Goal: Information Seeking & Learning: Check status

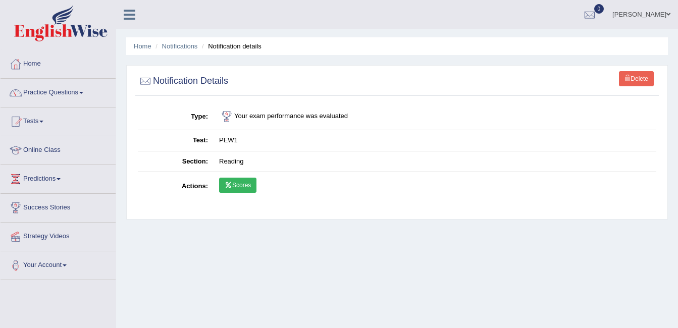
click at [245, 184] on link "Scores" at bounding box center [237, 185] width 37 height 15
click at [181, 47] on link "Notifications" at bounding box center [180, 46] width 36 height 8
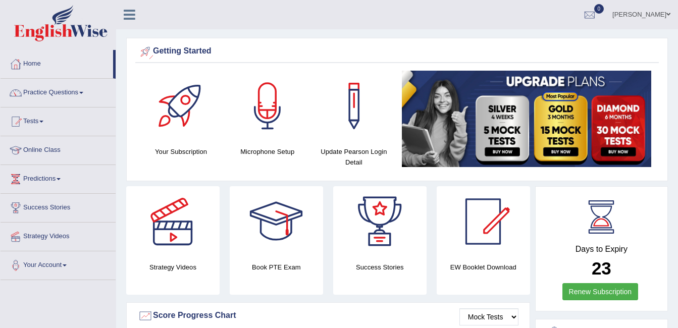
click at [132, 20] on icon at bounding box center [130, 14] width 12 height 13
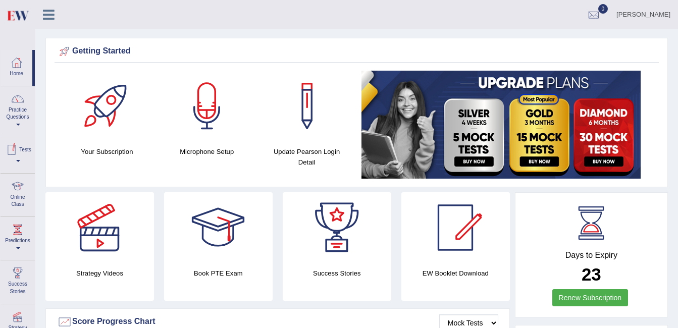
click at [15, 158] on link "Tests" at bounding box center [18, 153] width 34 height 33
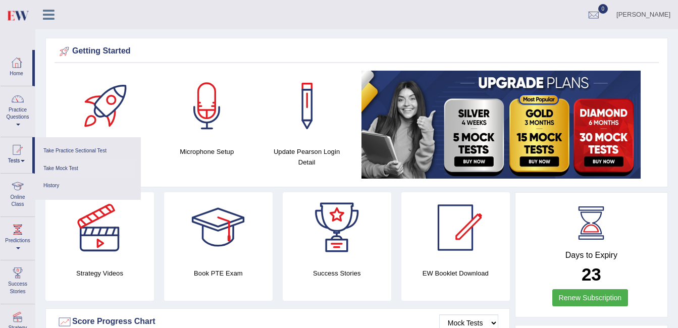
click at [63, 164] on link "Take Mock Test" at bounding box center [88, 169] width 96 height 18
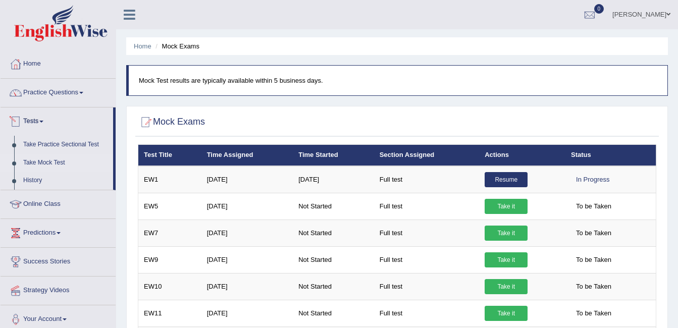
click at [30, 119] on link "Tests" at bounding box center [57, 119] width 113 height 25
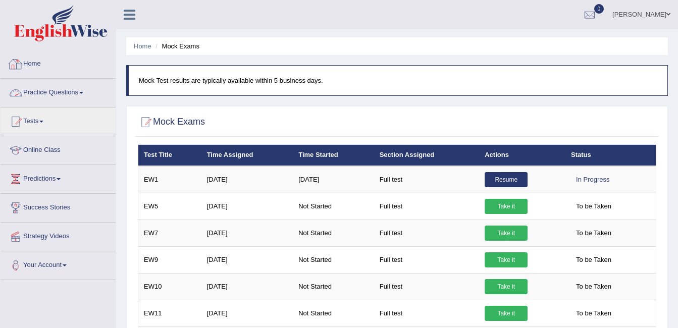
click at [39, 62] on link "Home" at bounding box center [58, 62] width 115 height 25
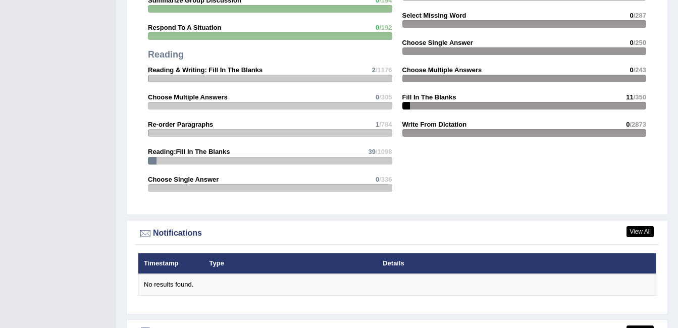
scroll to position [1154, 0]
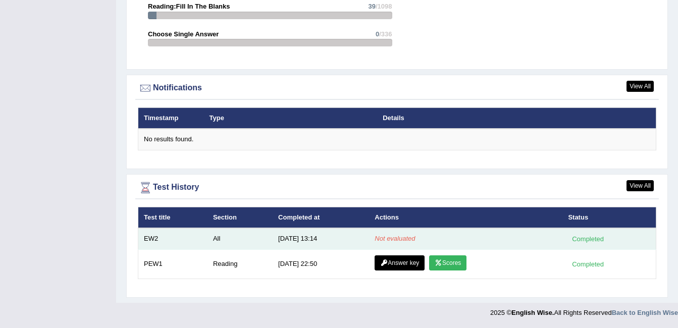
click at [384, 235] on em "Not evaluated" at bounding box center [394, 239] width 40 height 8
click at [224, 240] on td "All" at bounding box center [239, 238] width 65 height 21
click at [208, 239] on td "All" at bounding box center [239, 238] width 65 height 21
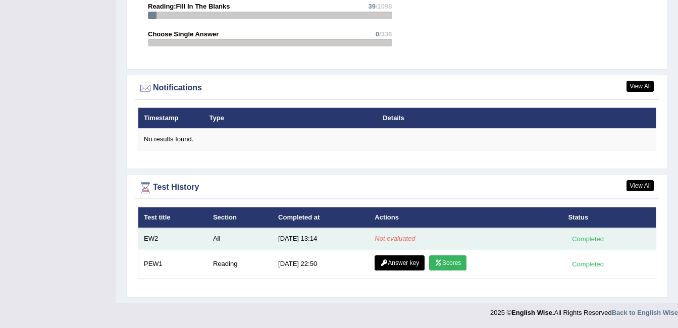
click at [152, 237] on td "EW2" at bounding box center [172, 238] width 69 height 21
click at [599, 240] on div "Completed" at bounding box center [587, 239] width 39 height 11
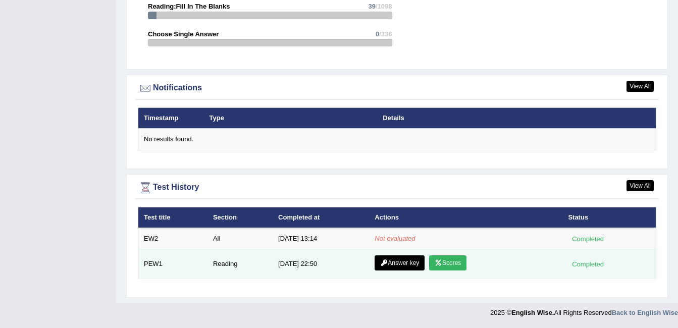
click at [449, 262] on link "Scores" at bounding box center [447, 262] width 37 height 15
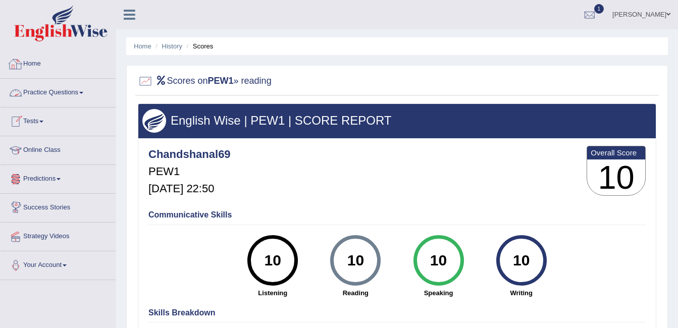
click at [42, 67] on link "Home" at bounding box center [58, 62] width 115 height 25
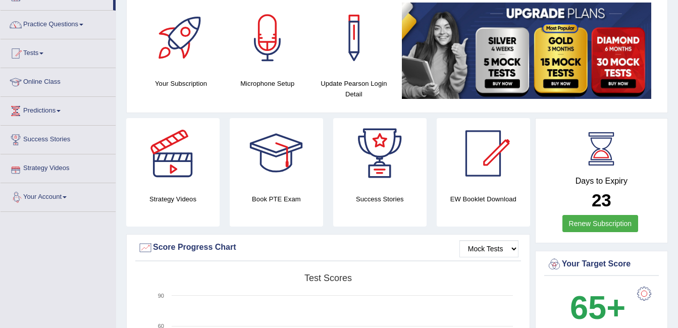
scroll to position [50, 0]
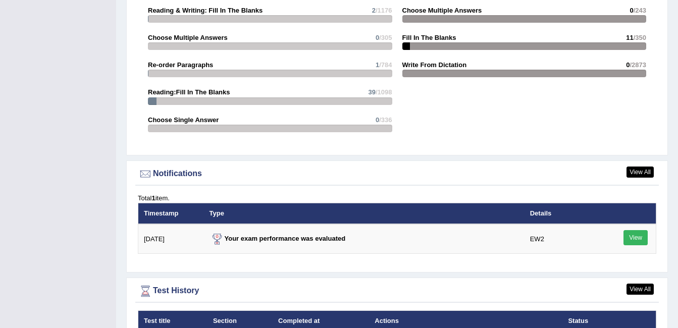
scroll to position [1110, 0]
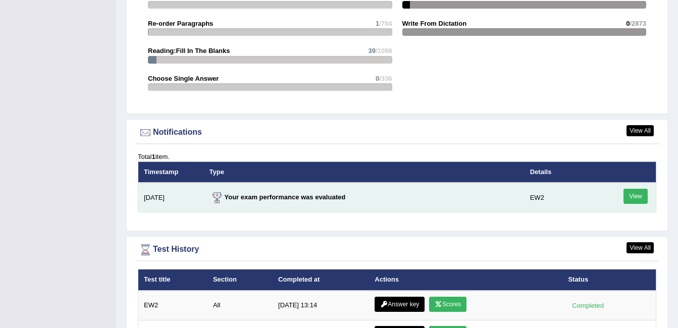
click at [640, 195] on link "View" at bounding box center [635, 196] width 24 height 15
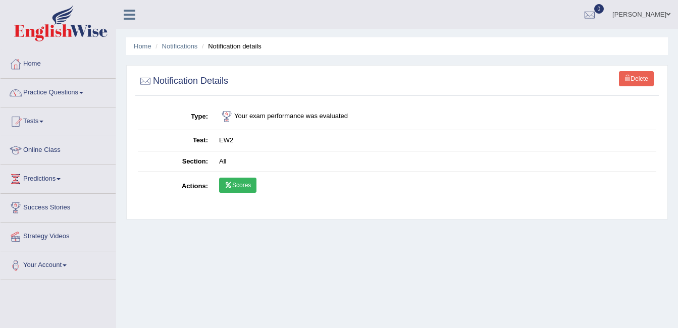
click at [242, 186] on link "Scores" at bounding box center [237, 185] width 37 height 15
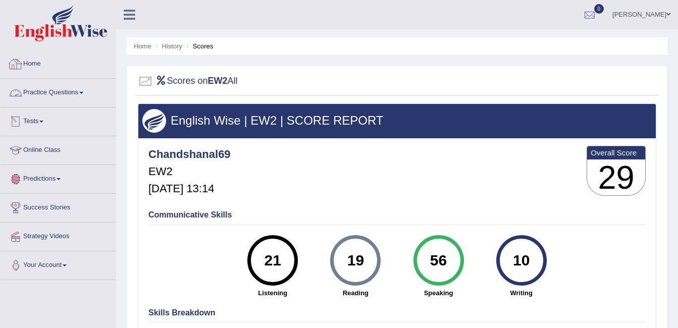
click at [29, 66] on link "Home" at bounding box center [58, 62] width 115 height 25
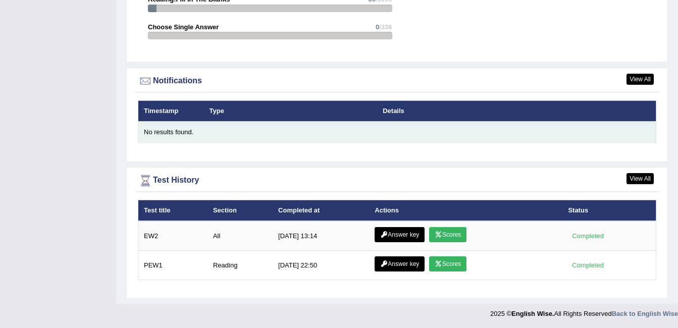
scroll to position [1162, 0]
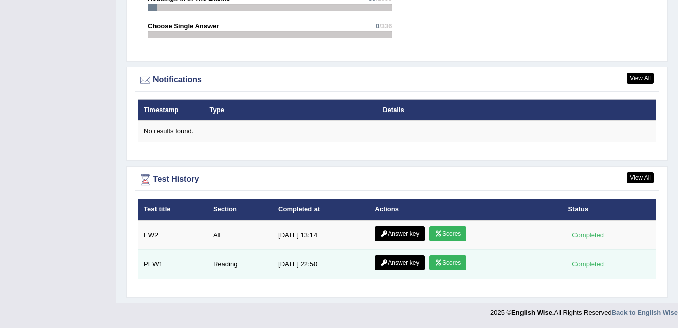
click at [439, 262] on icon at bounding box center [438, 263] width 8 height 6
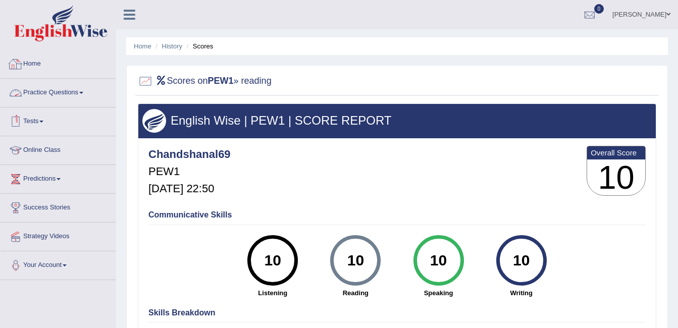
click at [33, 63] on link "Home" at bounding box center [58, 62] width 115 height 25
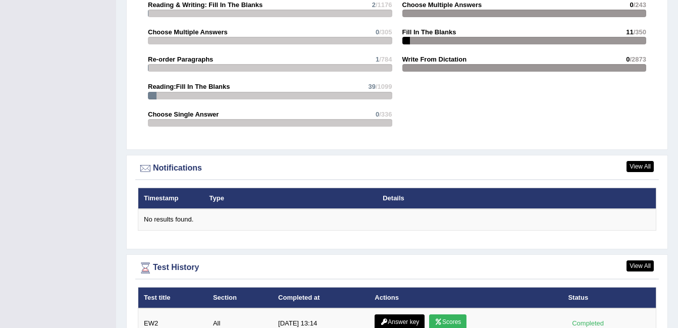
scroll to position [1162, 0]
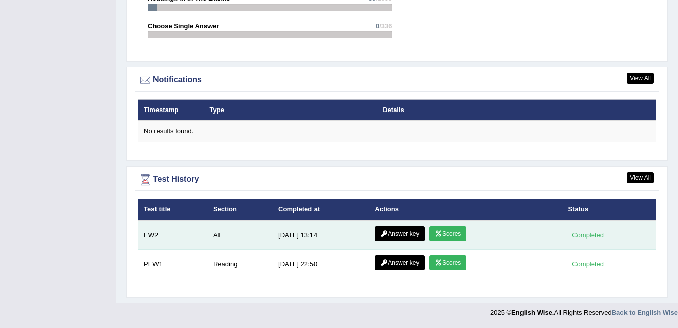
click at [442, 233] on link "Scores" at bounding box center [447, 233] width 37 height 15
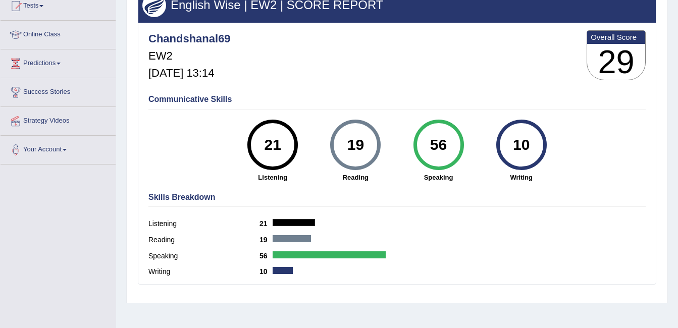
scroll to position [101, 0]
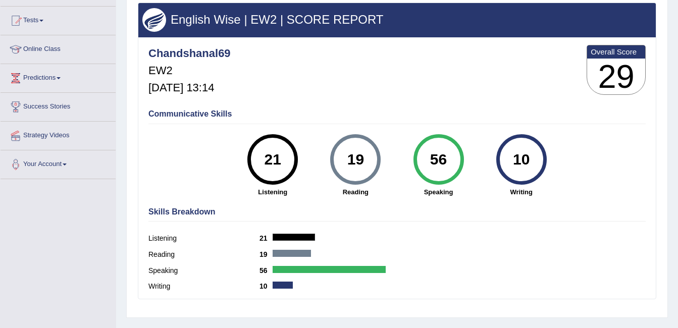
click at [477, 69] on div "Chandshanal69 EW2 [DATE] 13:14 Overall Score 29" at bounding box center [397, 72] width 502 height 60
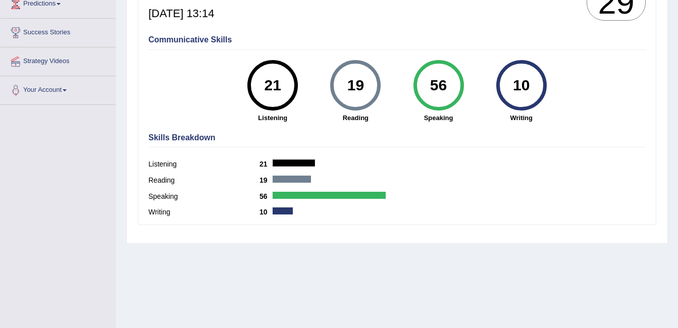
scroll to position [202, 0]
